Goal: Book appointment/travel/reservation

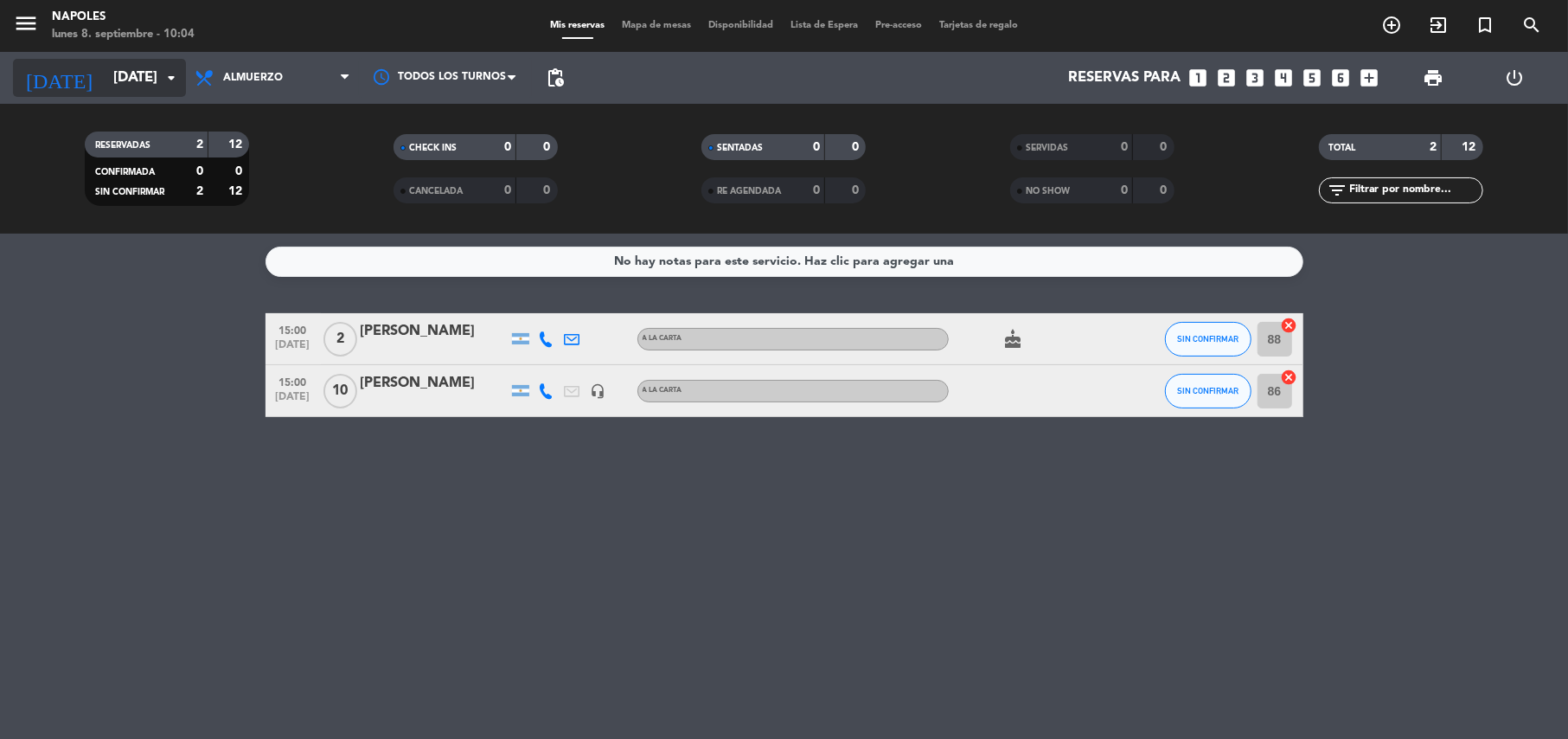
click at [142, 61] on input "[DATE]" at bounding box center [198, 78] width 187 height 34
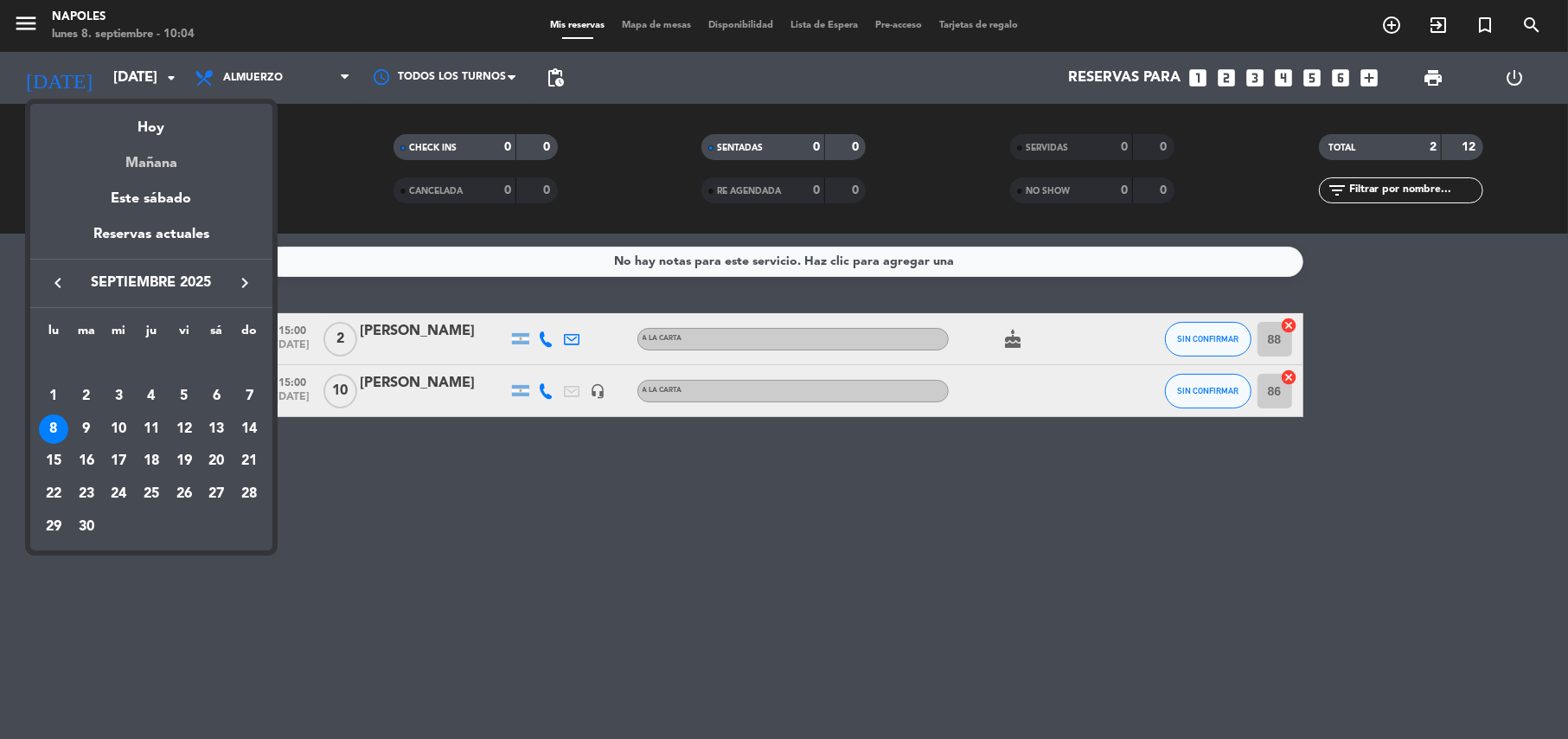
click at [128, 150] on div "Mañana" at bounding box center [152, 156] width 242 height 35
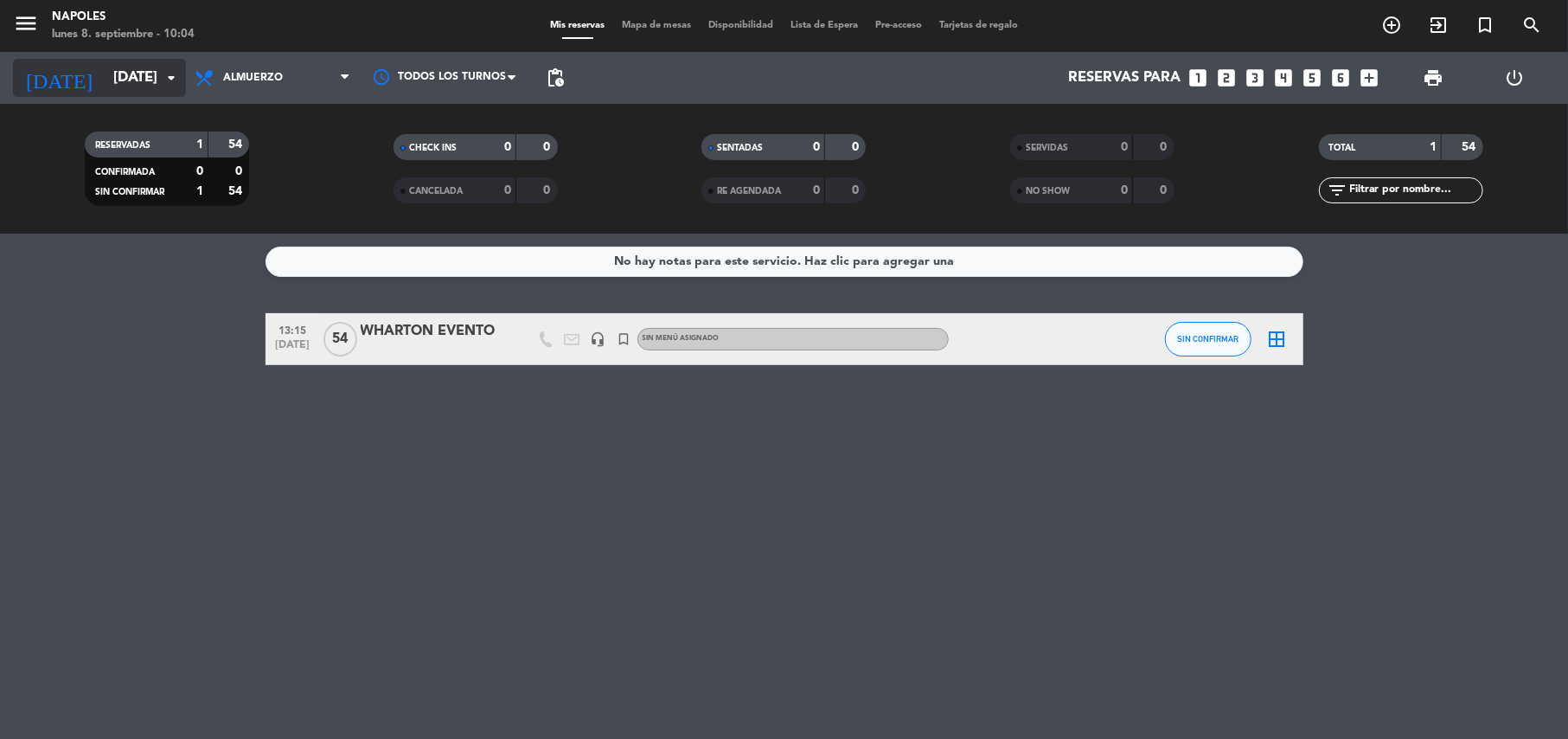
click at [105, 92] on input "[DATE]" at bounding box center [198, 78] width 187 height 34
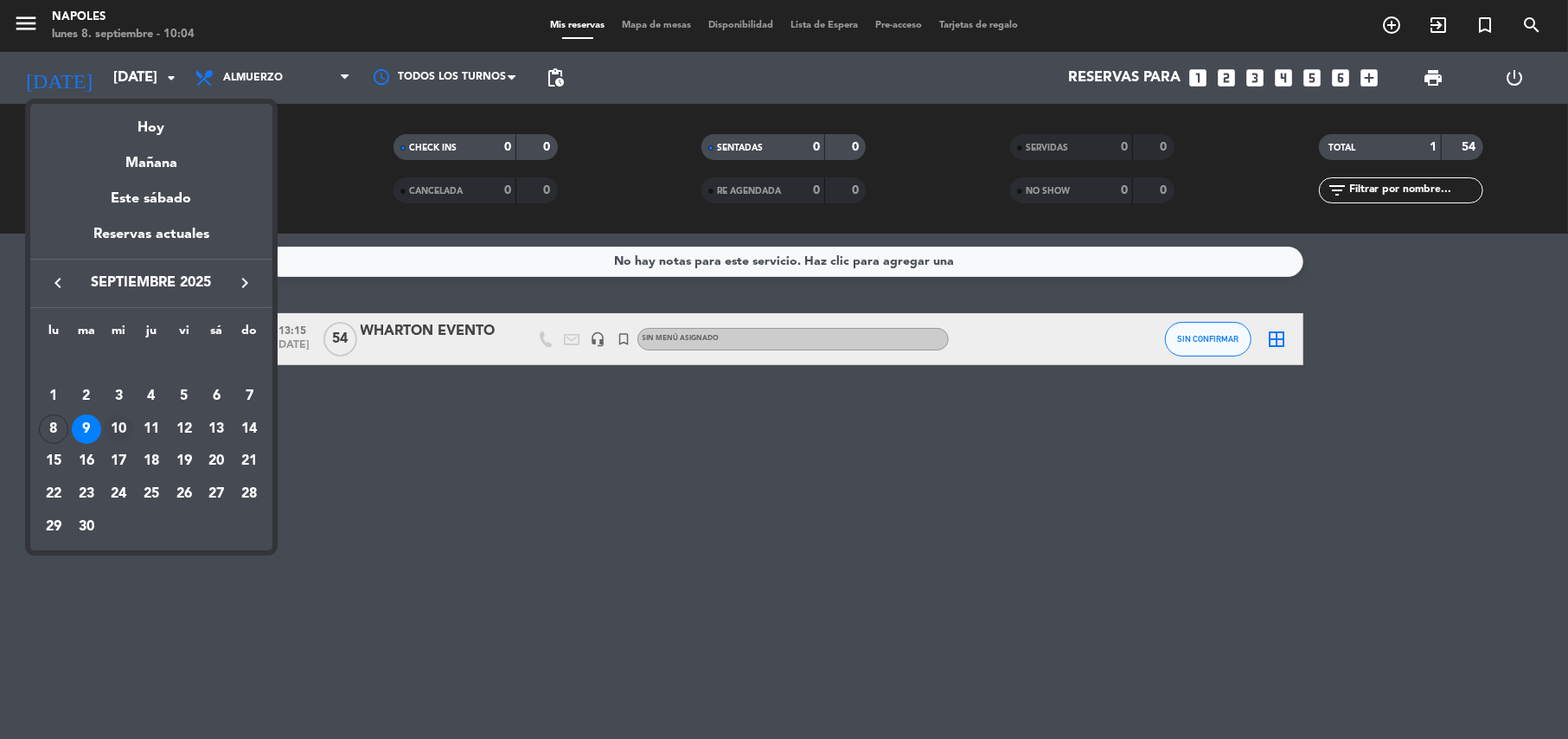
click at [128, 430] on div "10" at bounding box center [119, 428] width 30 height 30
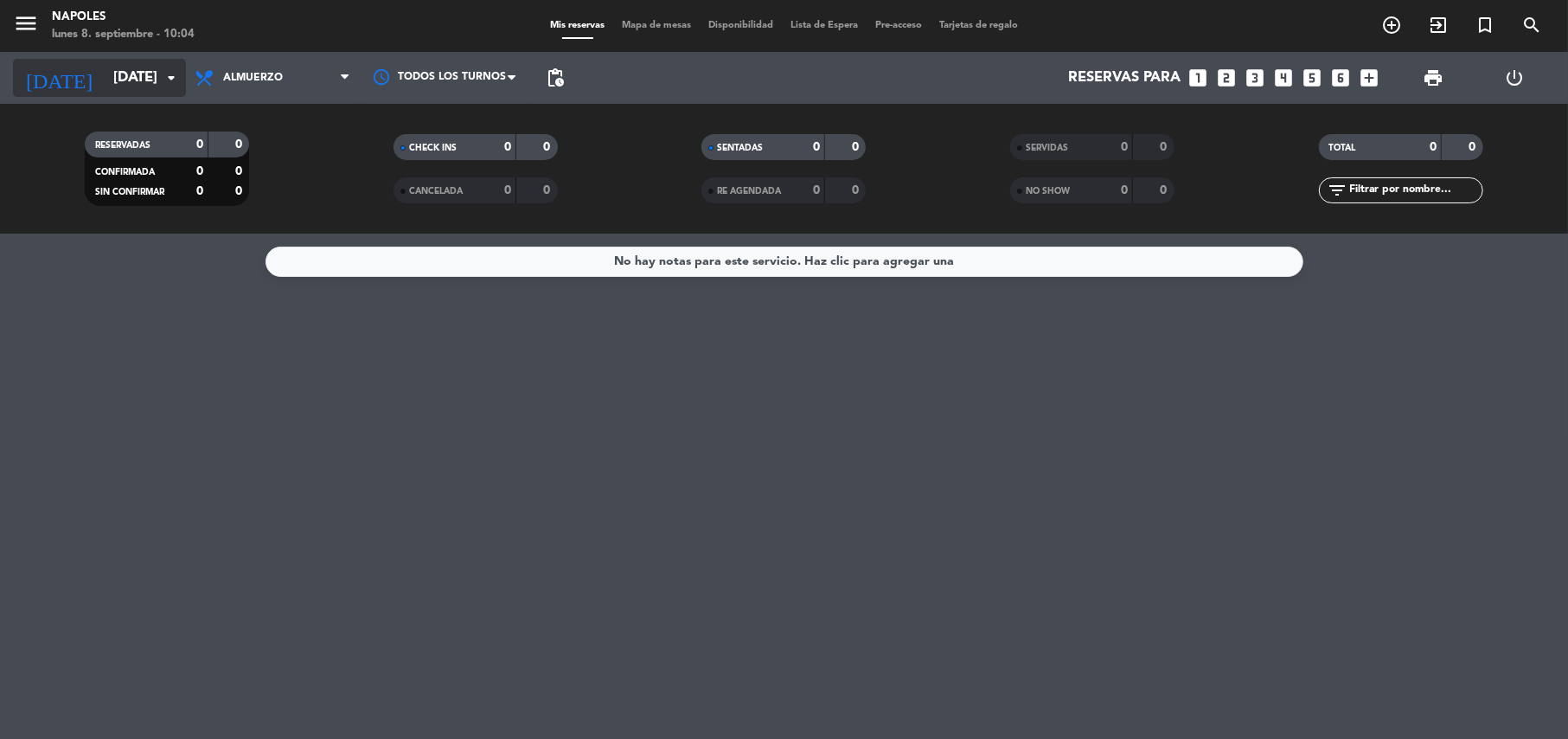
click at [111, 71] on input "[DATE]" at bounding box center [198, 78] width 187 height 34
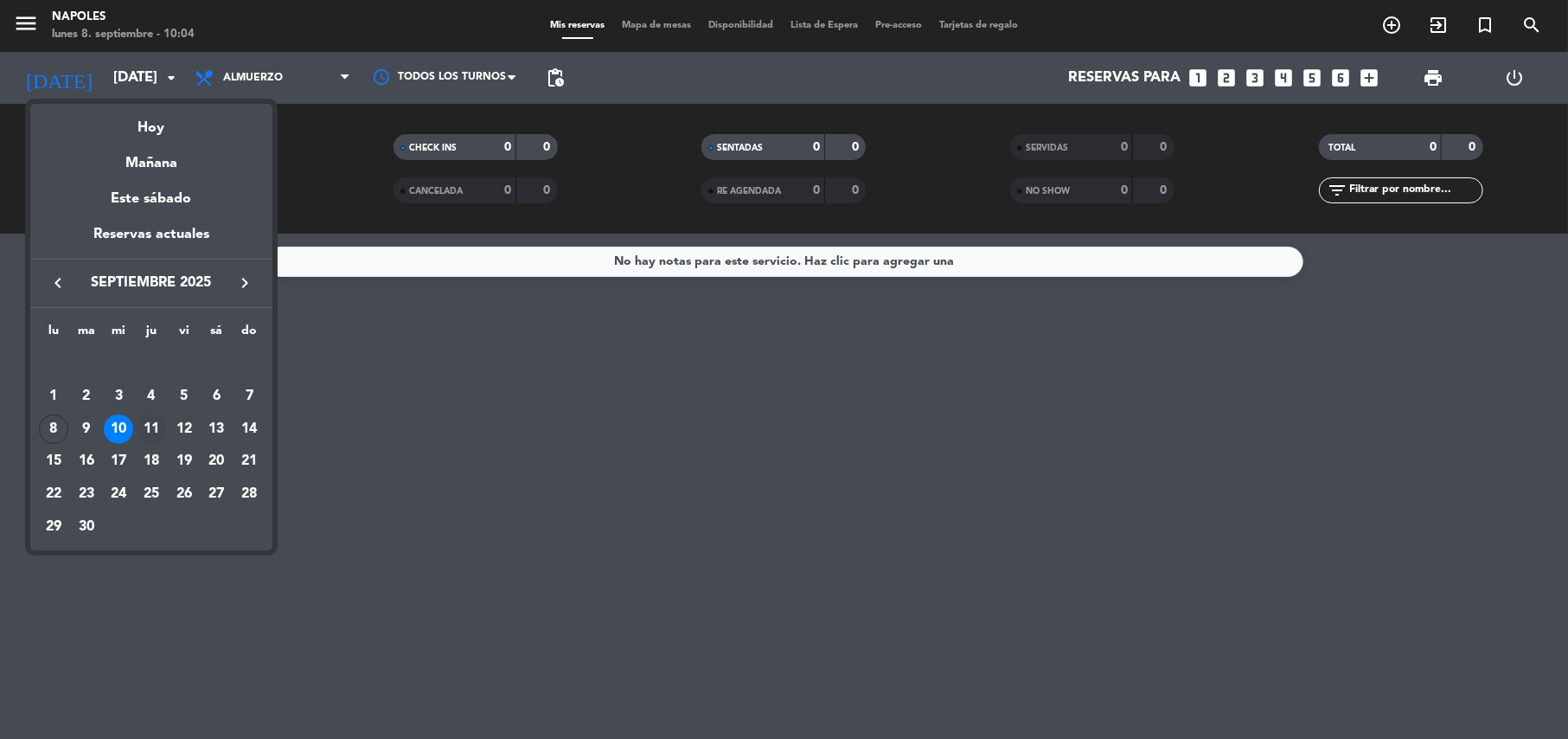
click at [155, 427] on div "11" at bounding box center [151, 428] width 30 height 30
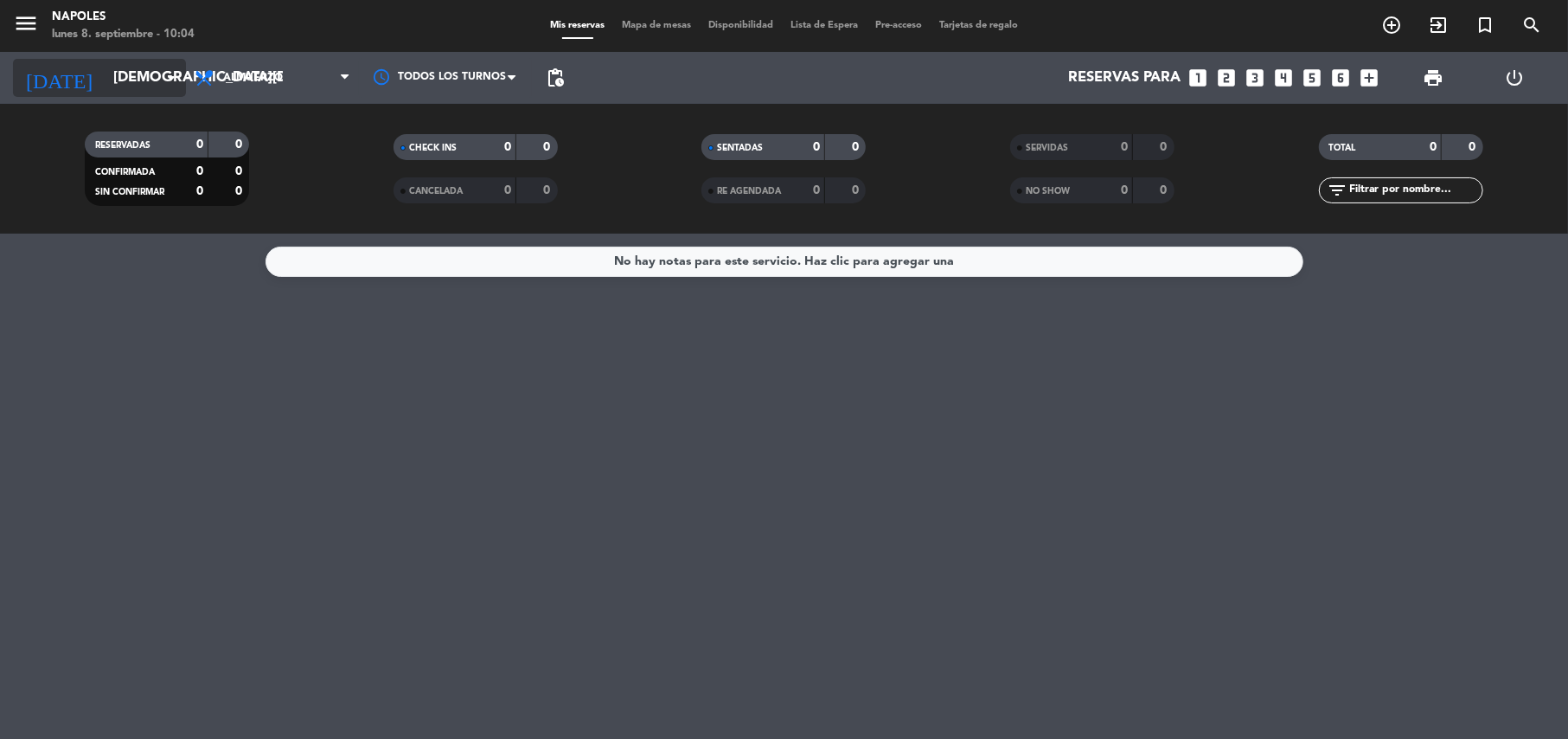
click at [145, 83] on input "[DEMOGRAPHIC_DATA][DATE]" at bounding box center [198, 78] width 187 height 34
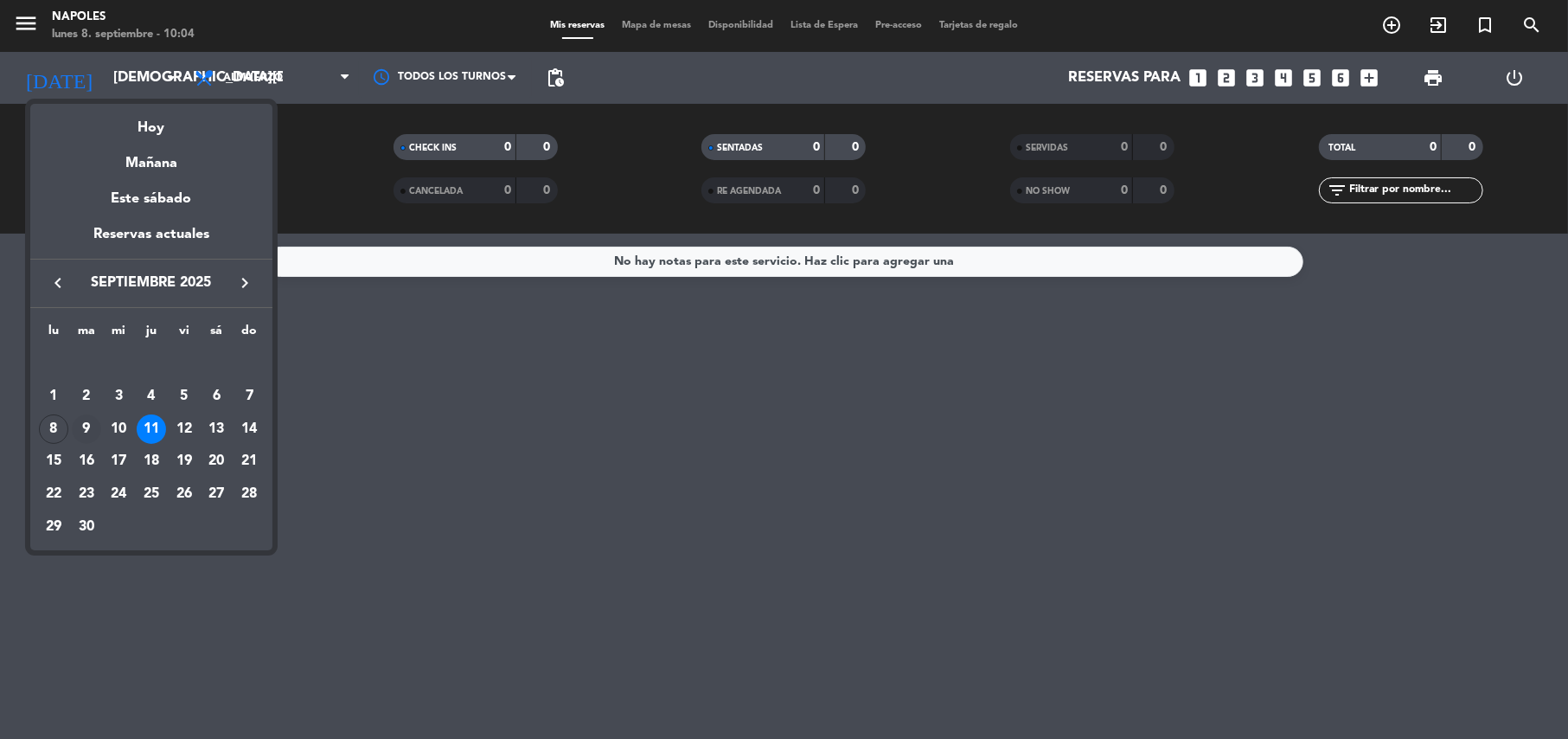
click at [88, 426] on div "9" at bounding box center [86, 428] width 30 height 30
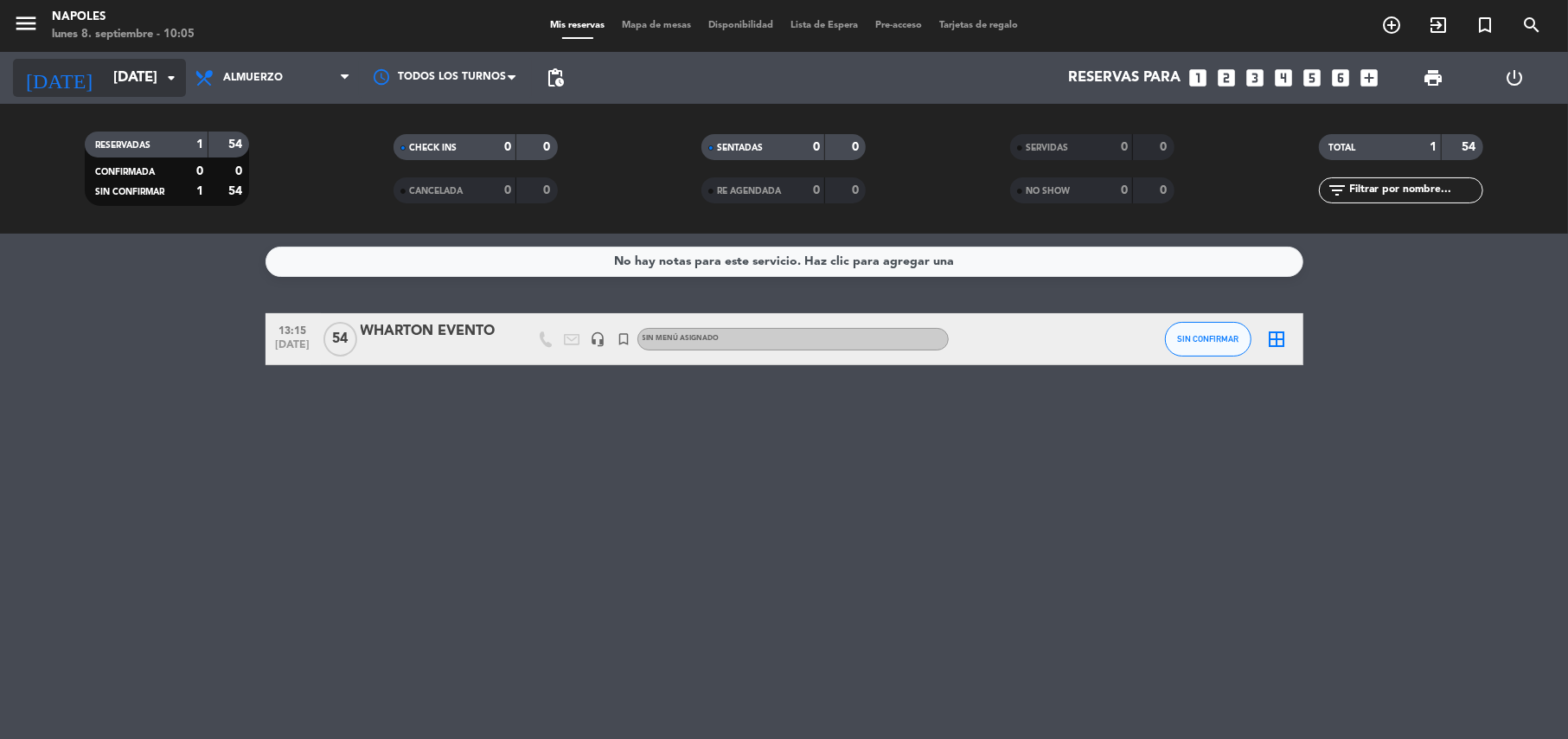
click at [137, 81] on input "[DATE]" at bounding box center [198, 78] width 187 height 34
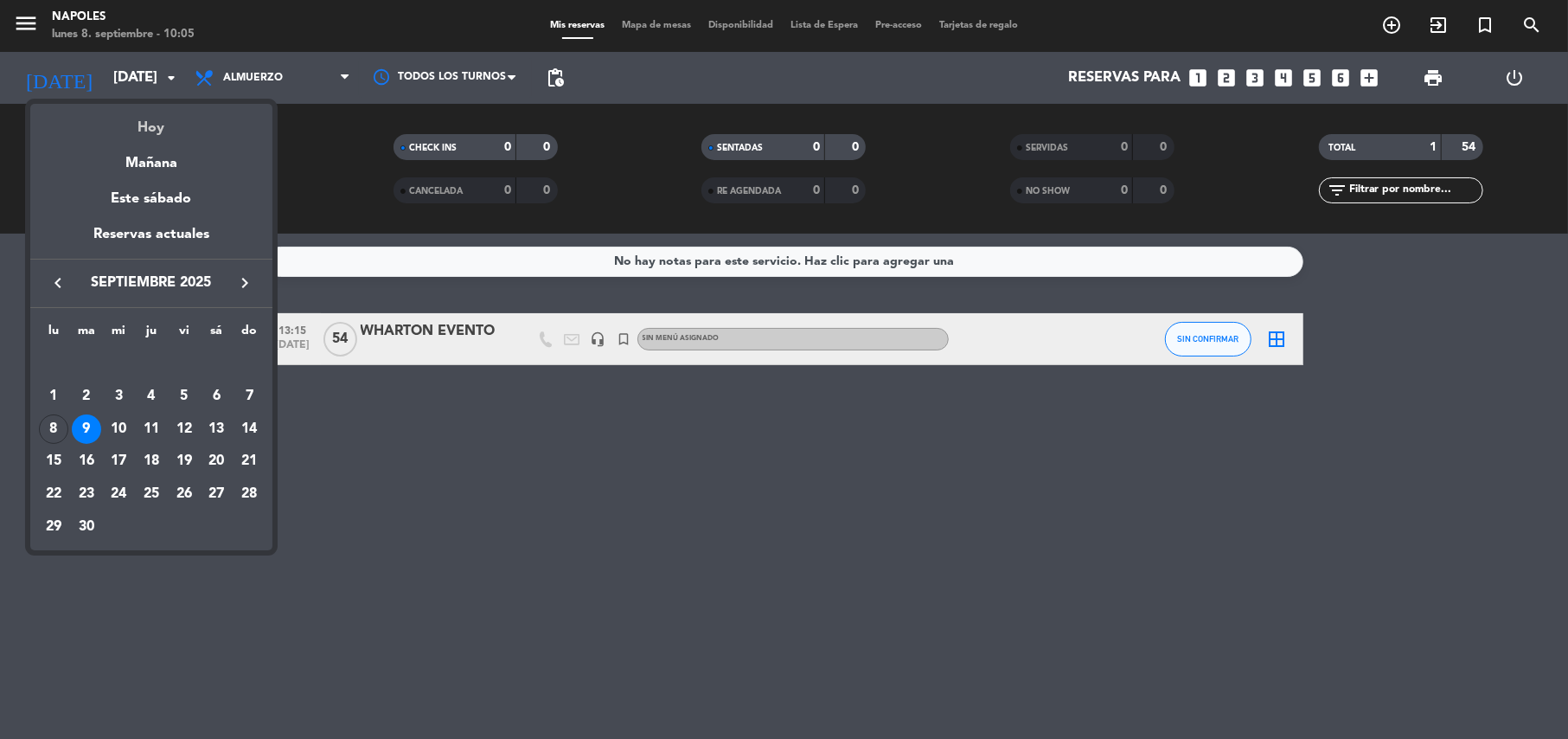
click at [154, 119] on div "Hoy" at bounding box center [152, 121] width 242 height 35
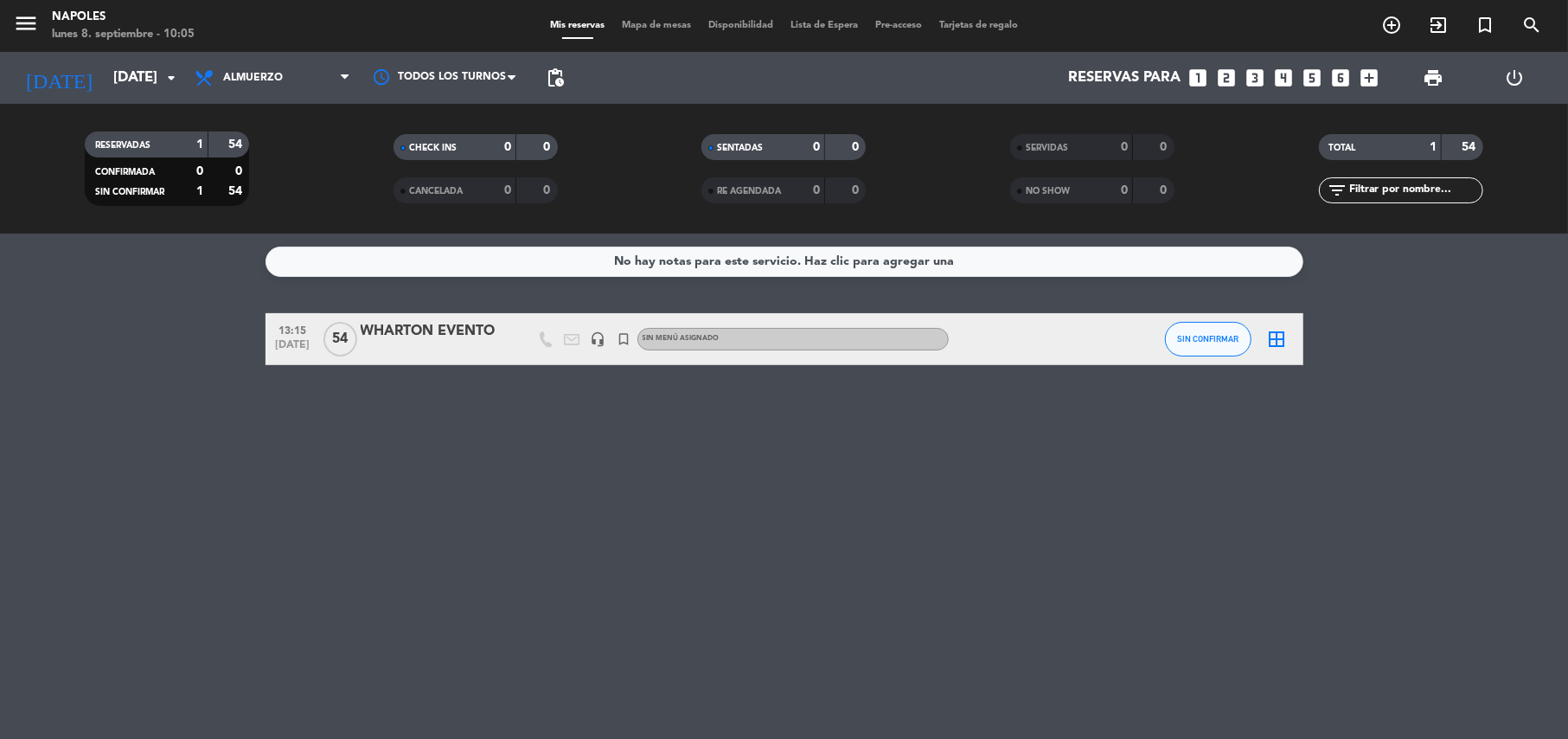
type input "[DATE]"
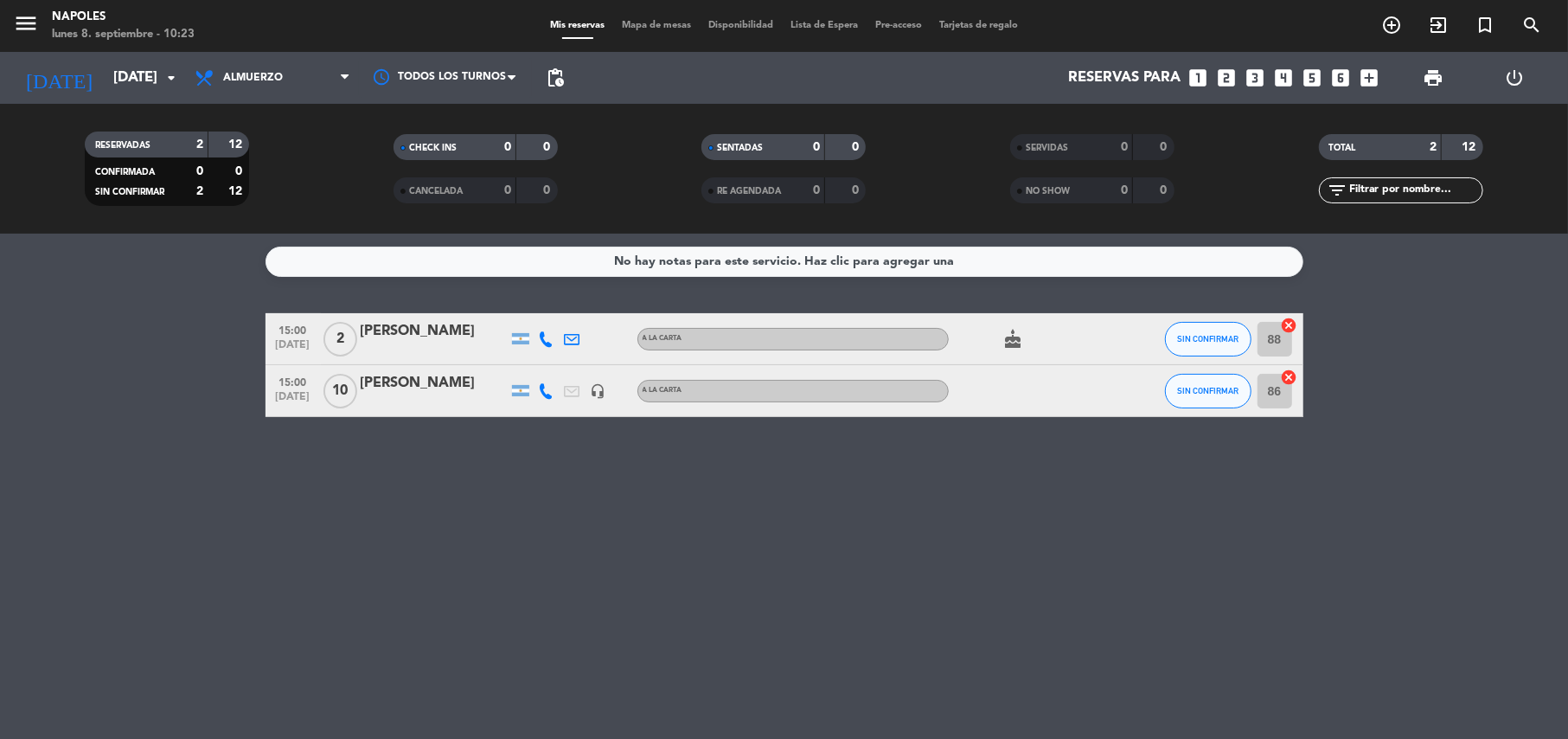
click at [213, 474] on div "No hay notas para este servicio. Haz clic para agregar una 15:00 [DATE] 2 [PERS…" at bounding box center [784, 486] width 1568 height 506
